Goal: Communication & Community: Participate in discussion

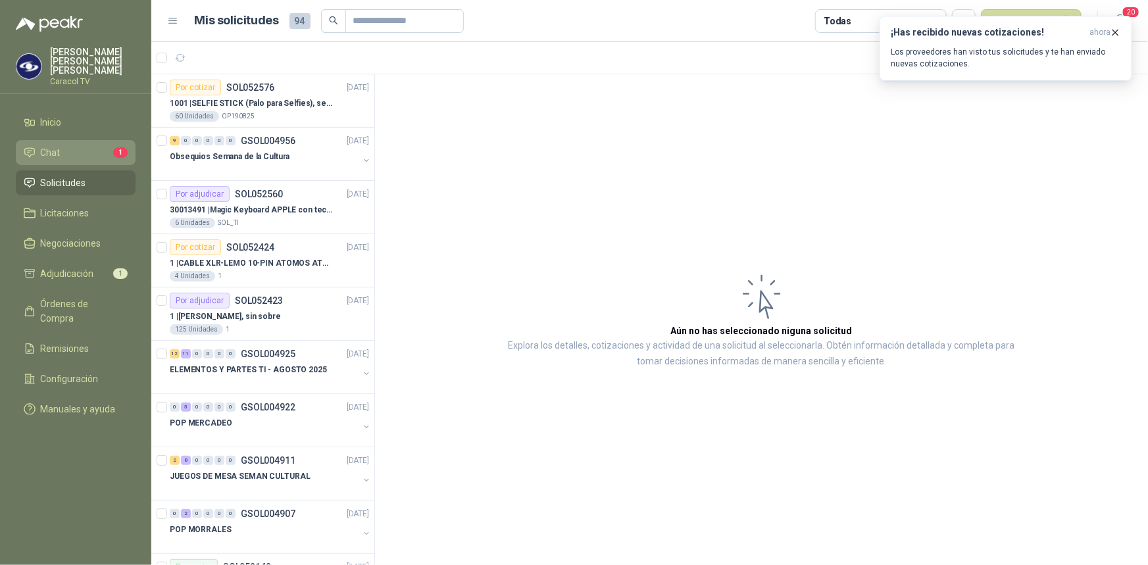
click at [104, 145] on li "Chat 1" at bounding box center [76, 152] width 104 height 14
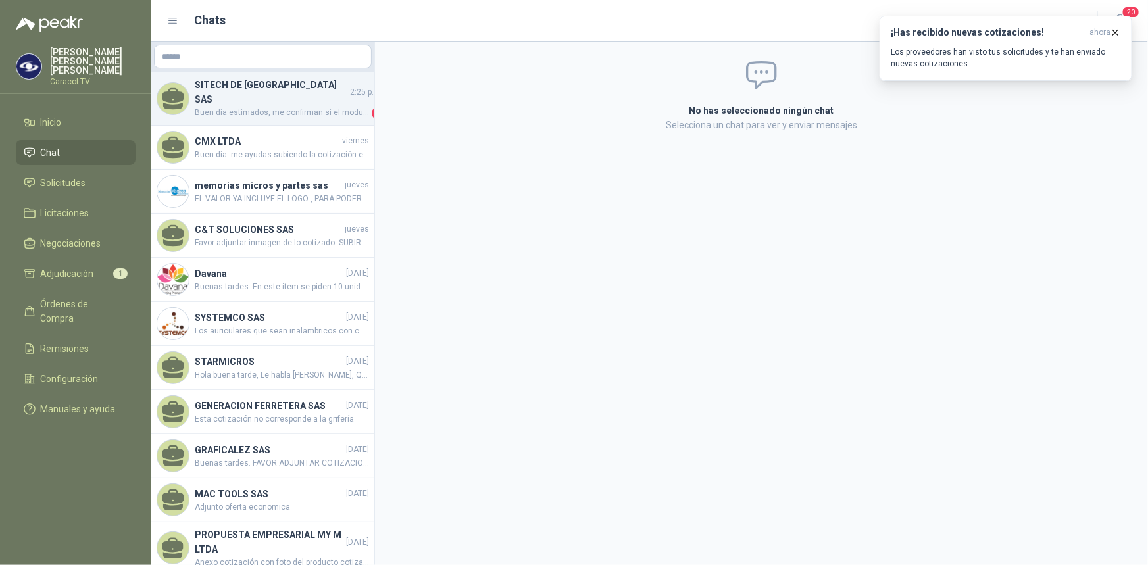
click at [294, 107] on span "Buen dia estimados, me confirman si el modulo es para PC o LAPTOP" at bounding box center [282, 113] width 174 height 13
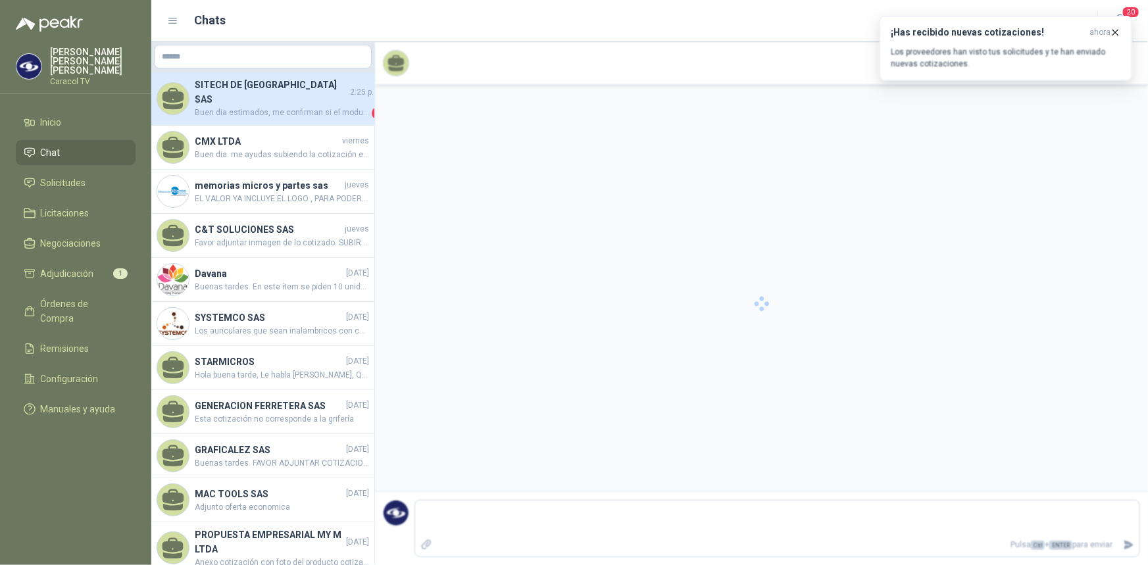
scroll to position [303, 0]
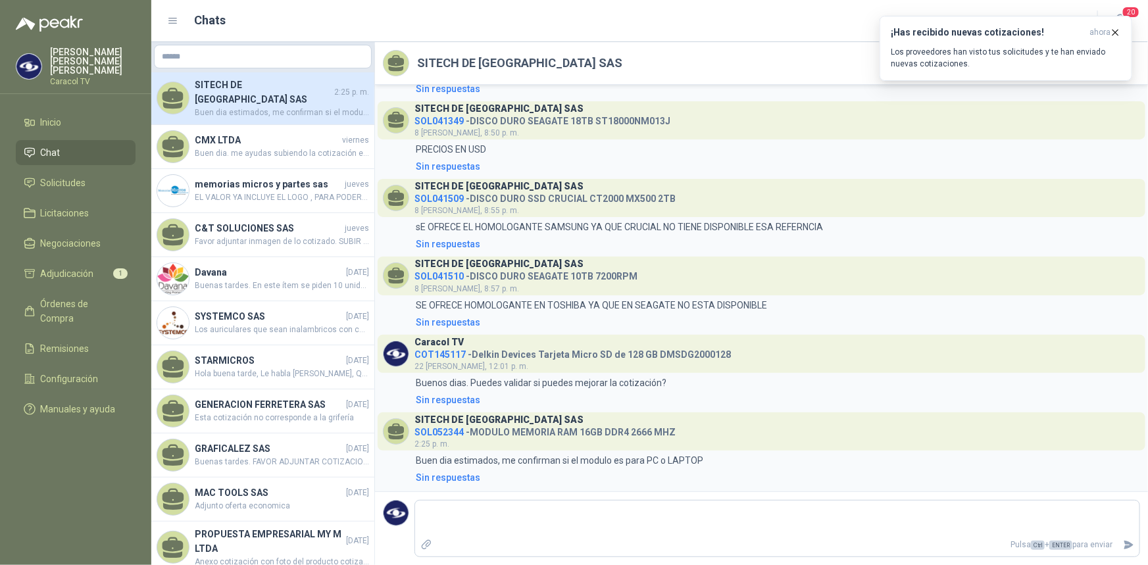
click at [58, 145] on span "Chat" at bounding box center [51, 152] width 20 height 14
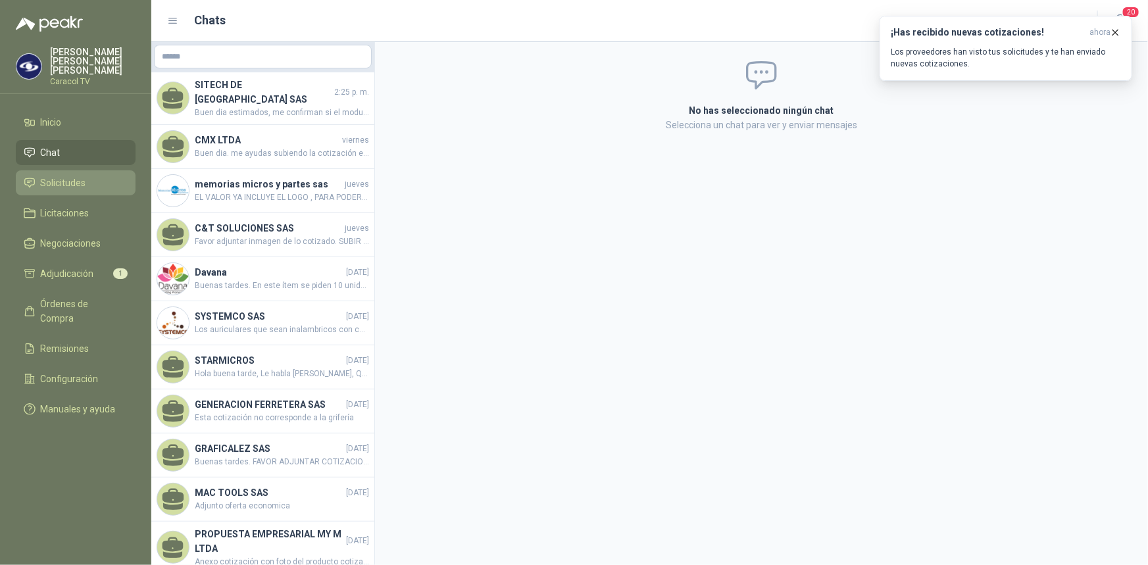
click at [62, 176] on span "Solicitudes" at bounding box center [63, 183] width 45 height 14
